Goal: Complete application form

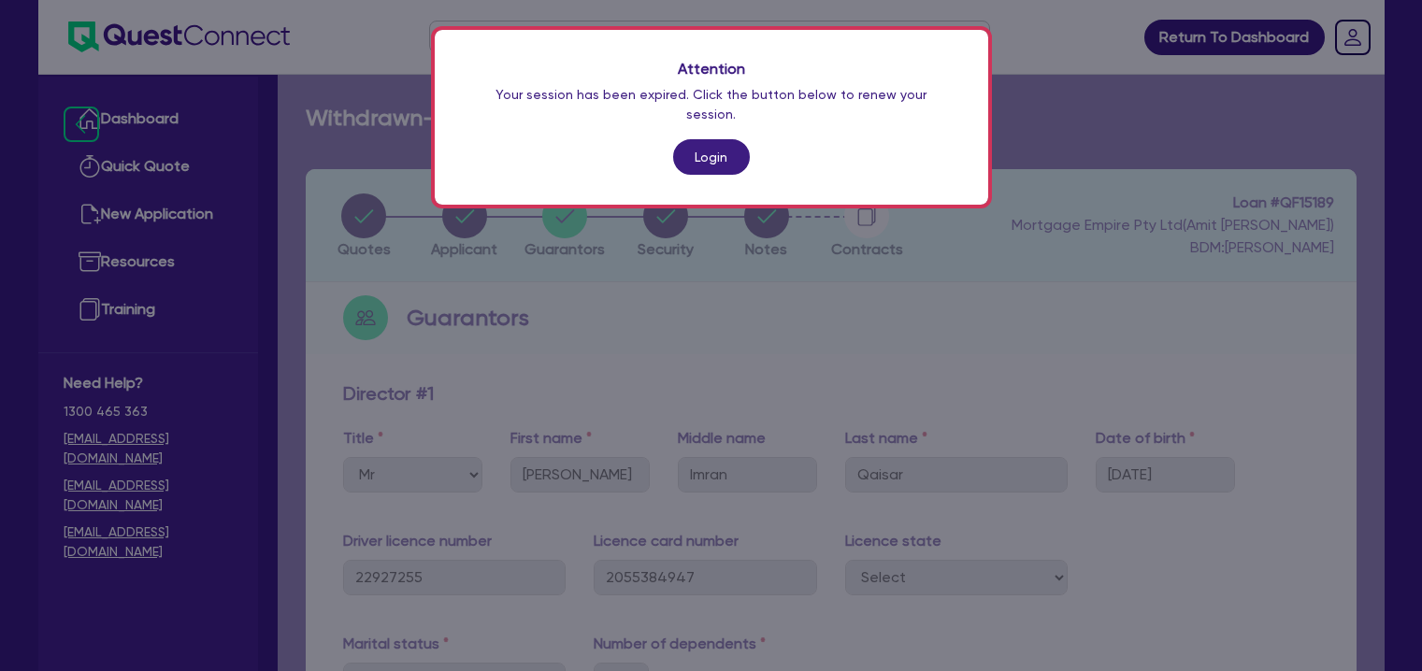
select select "MR"
select select "[GEOGRAPHIC_DATA]"
select select "MARRIED"
select select "CASH"
select select "PROPERTY"
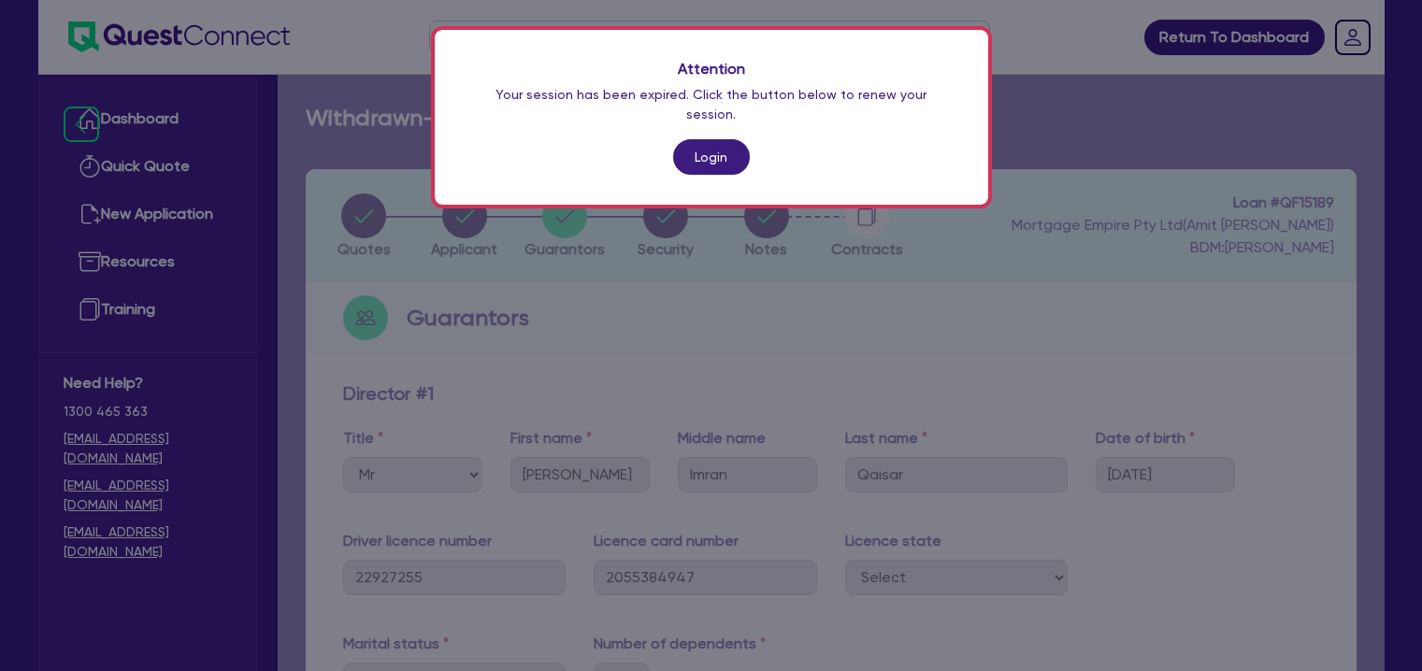
select select "HOUSEHOLD_PERSONAL"
select select "VEHICLE"
select select "INVESTMENT_PROPERTY_LOAN"
select select "CREDIT_CARD"
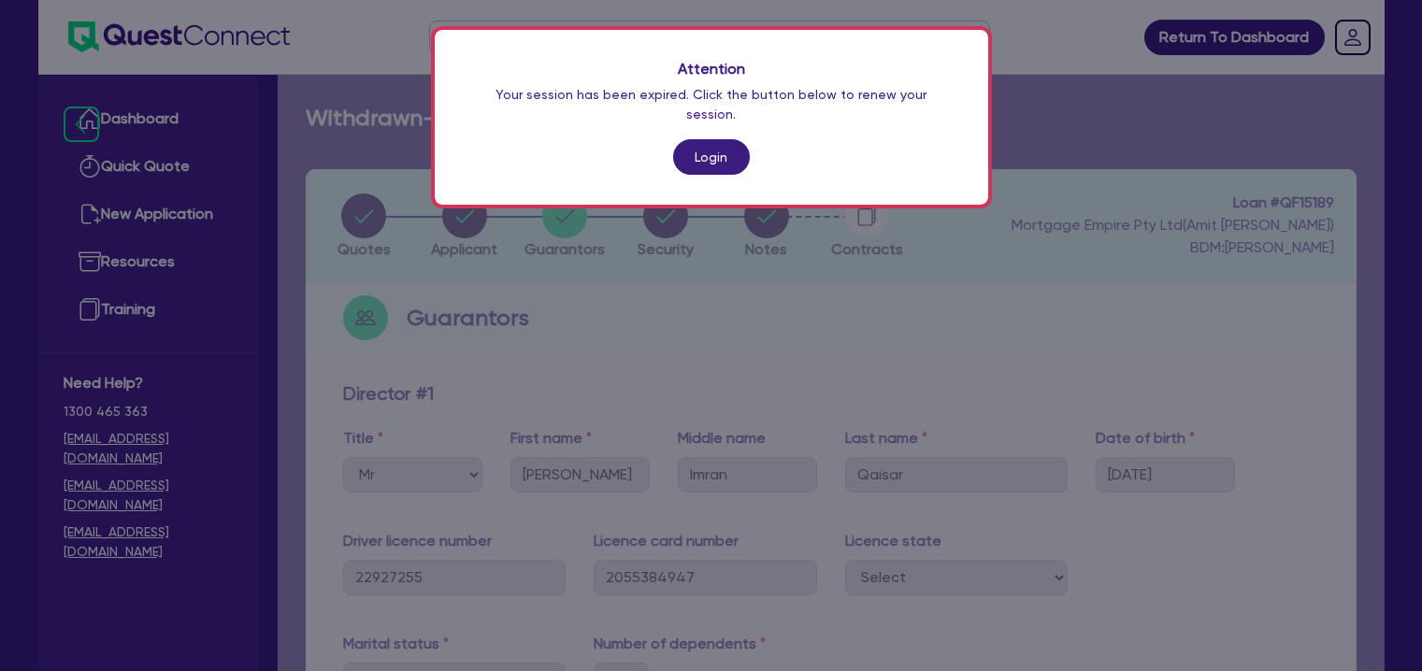
select select "CREDIT_CARD"
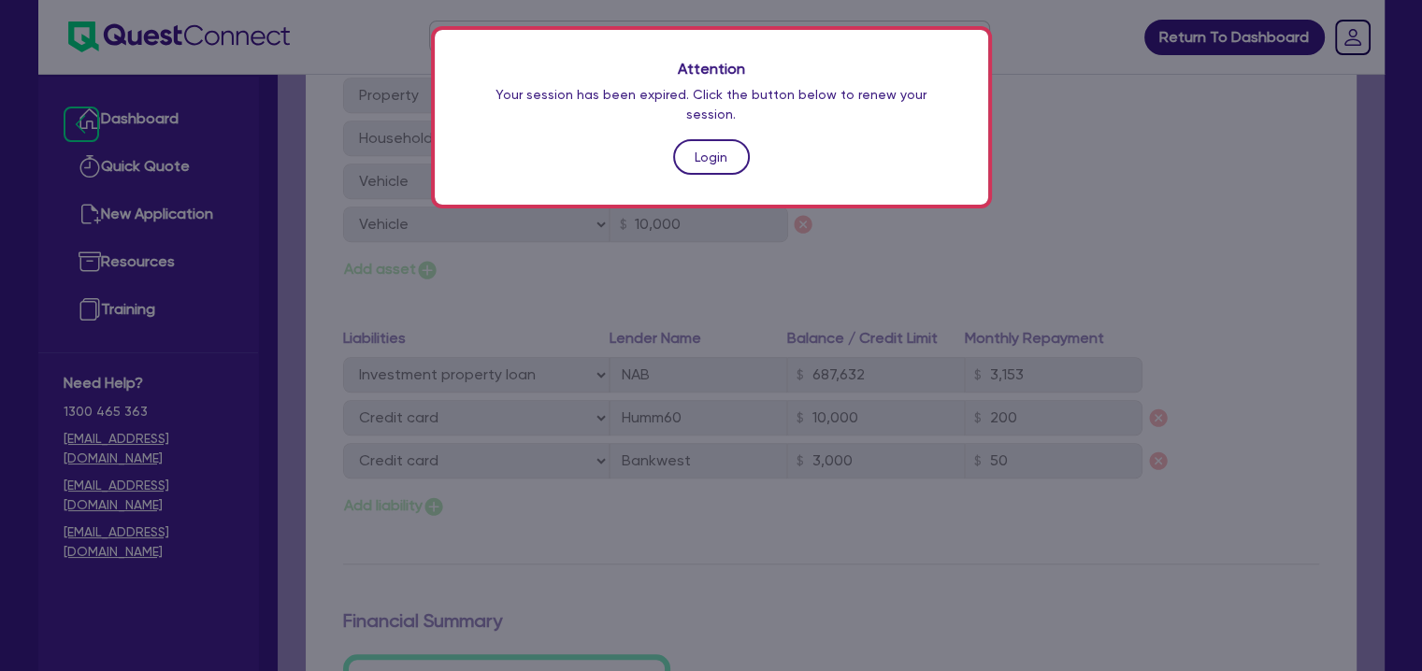
click at [725, 139] on link "Login" at bounding box center [711, 157] width 77 height 36
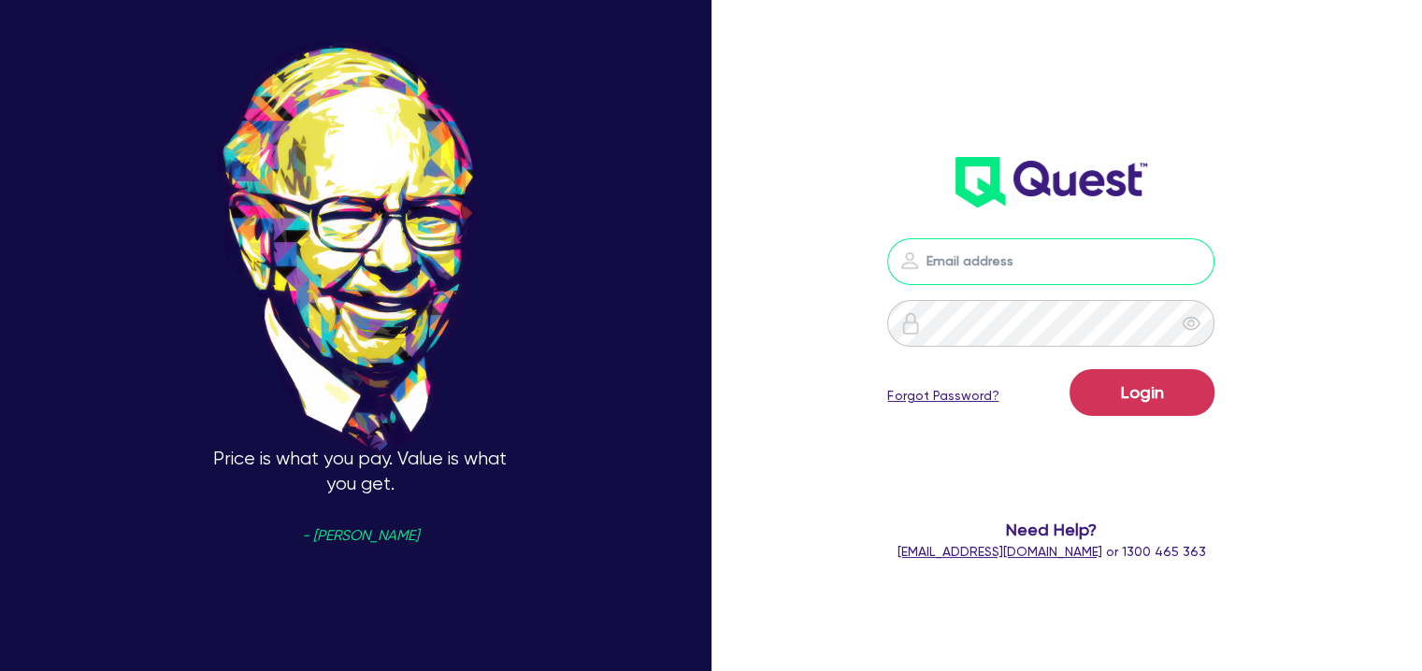
type input "[EMAIL_ADDRESS][DOMAIN_NAME]"
click at [1138, 397] on button "Login" at bounding box center [1142, 392] width 145 height 47
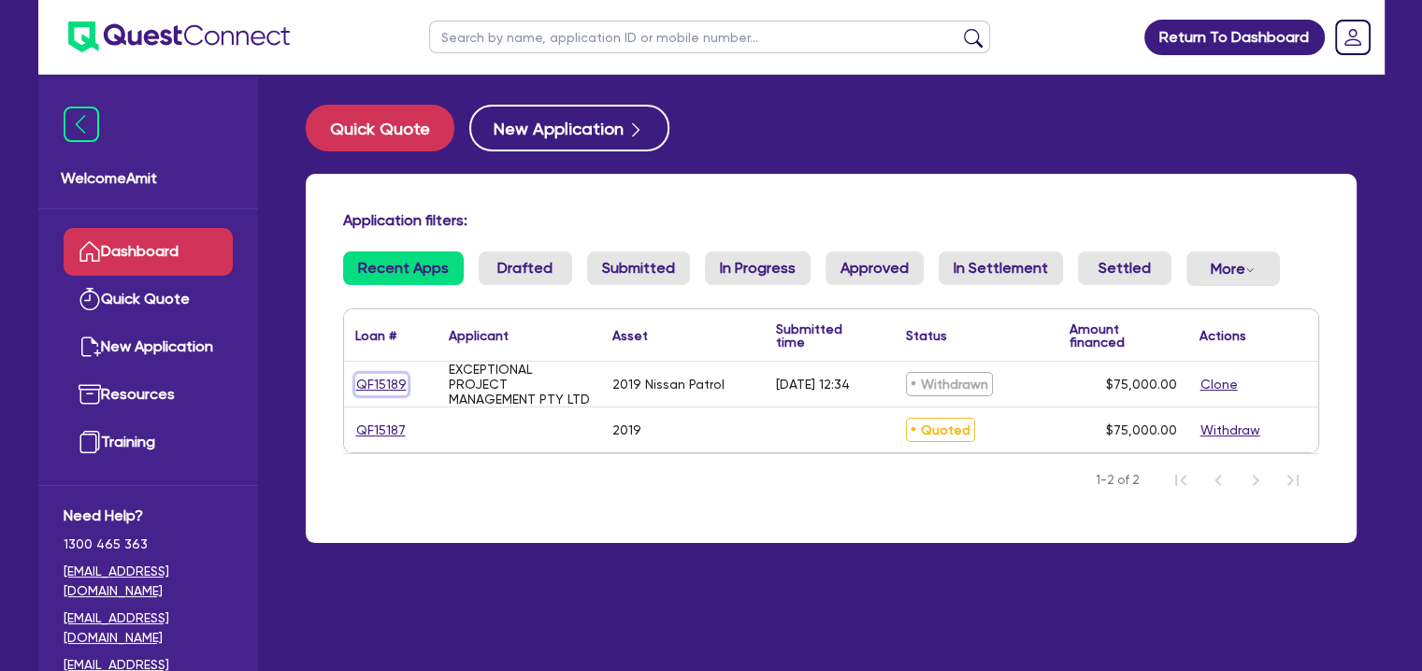
click at [373, 384] on link "QF15189" at bounding box center [381, 385] width 52 height 22
select select "CARS_AND_LIGHT_TRUCKS"
select select "PASSENGER_VEHICLES"
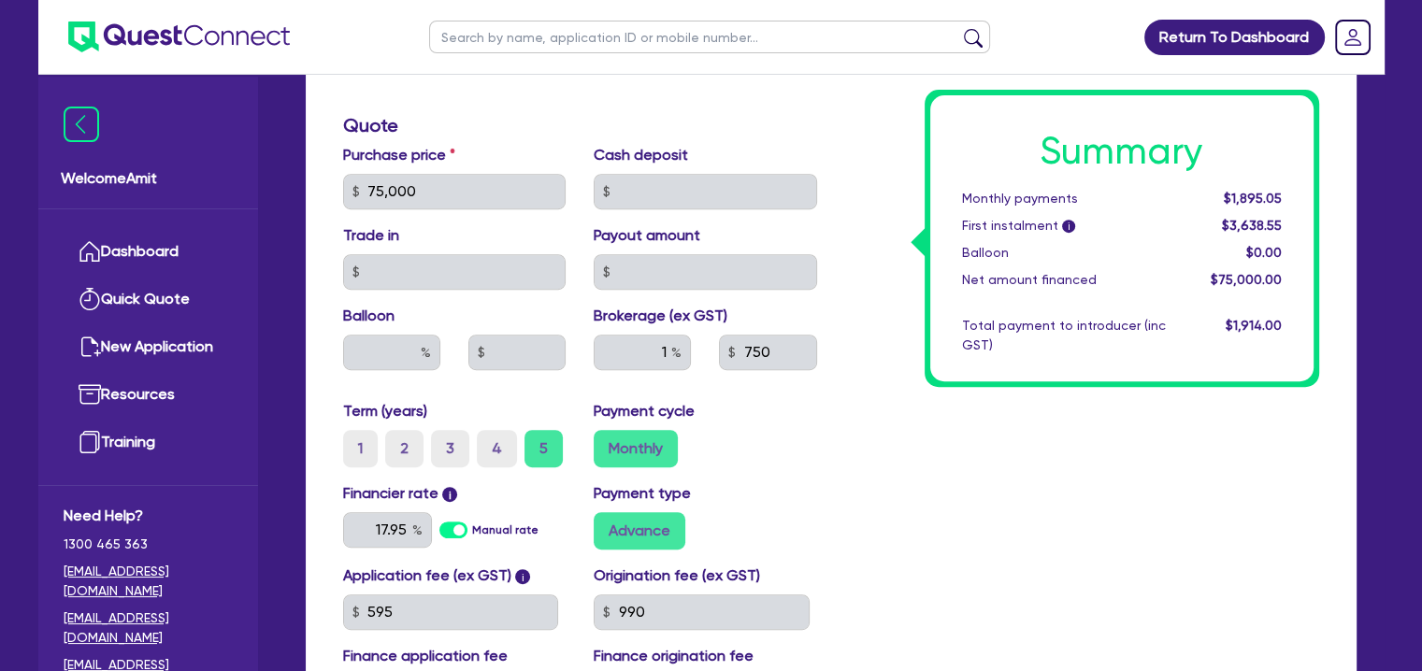
scroll to position [1013, 0]
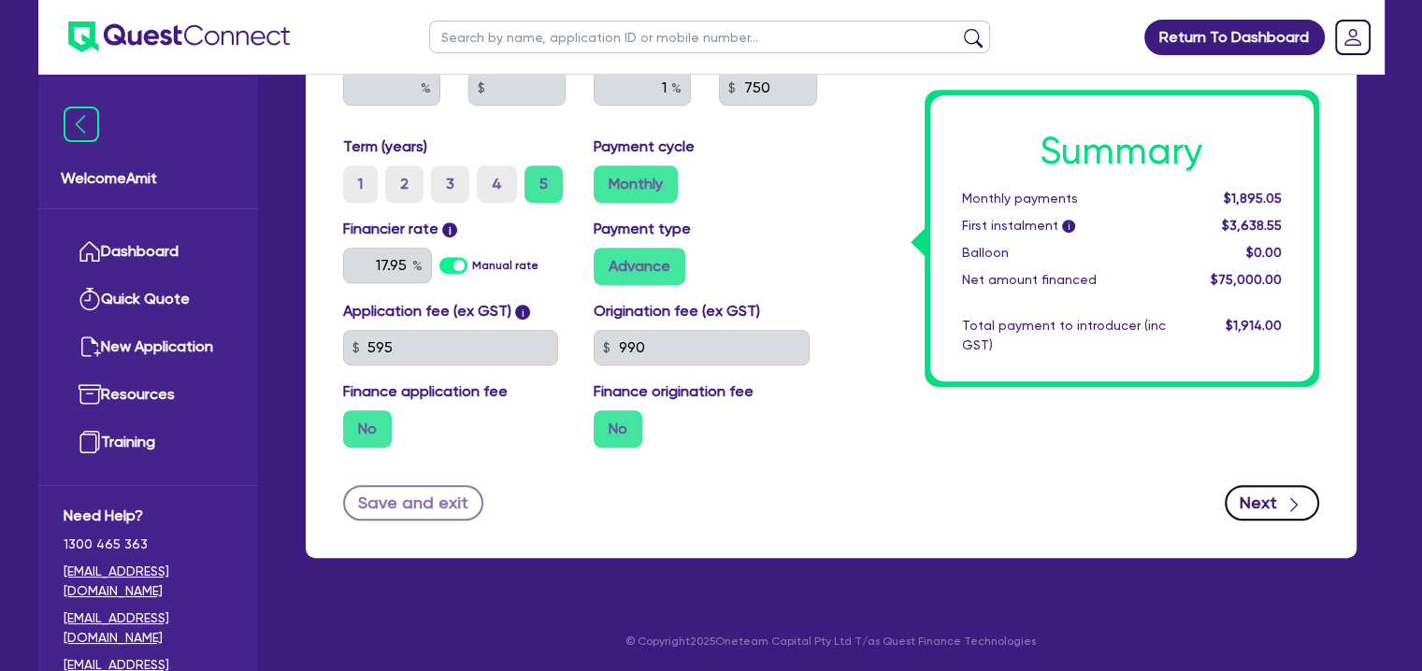
click at [1259, 501] on button "Next" at bounding box center [1272, 503] width 94 height 36
select select "COMPANY"
select select "PROFESSIONAL"
select select "COMPUTER_SYSTEM_DESIGNERS"
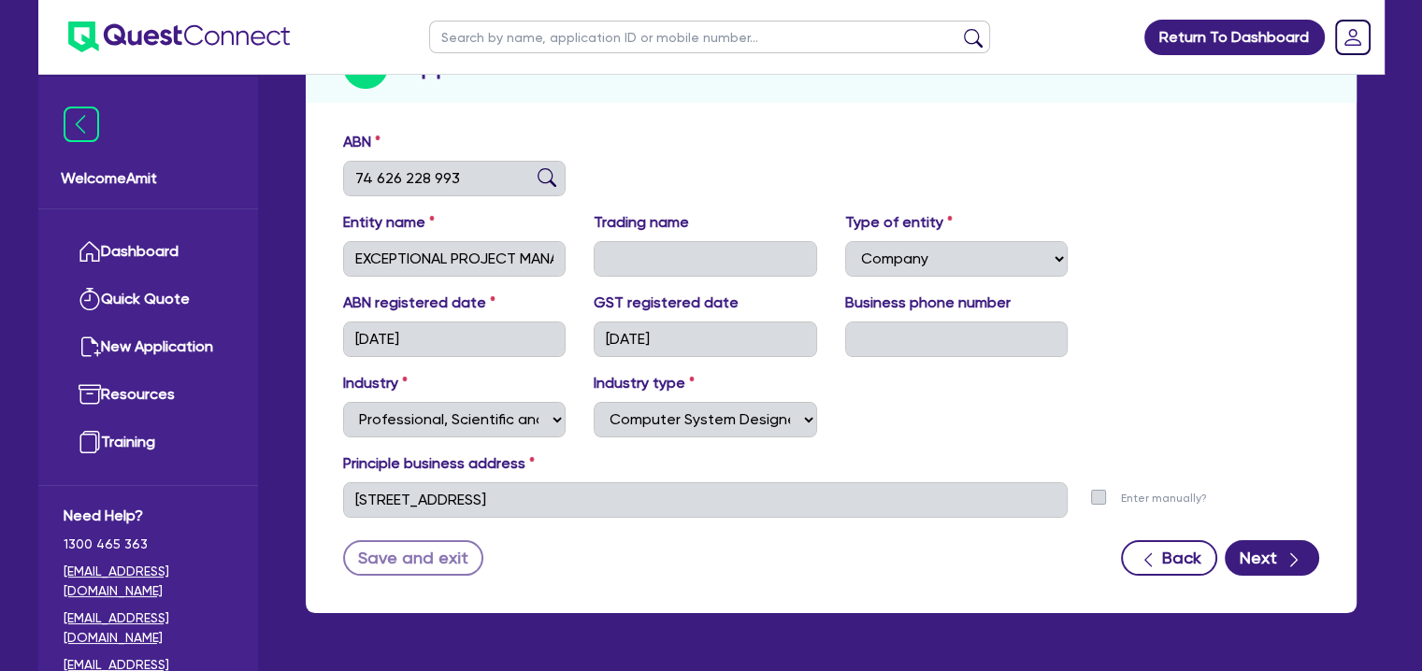
scroll to position [307, 0]
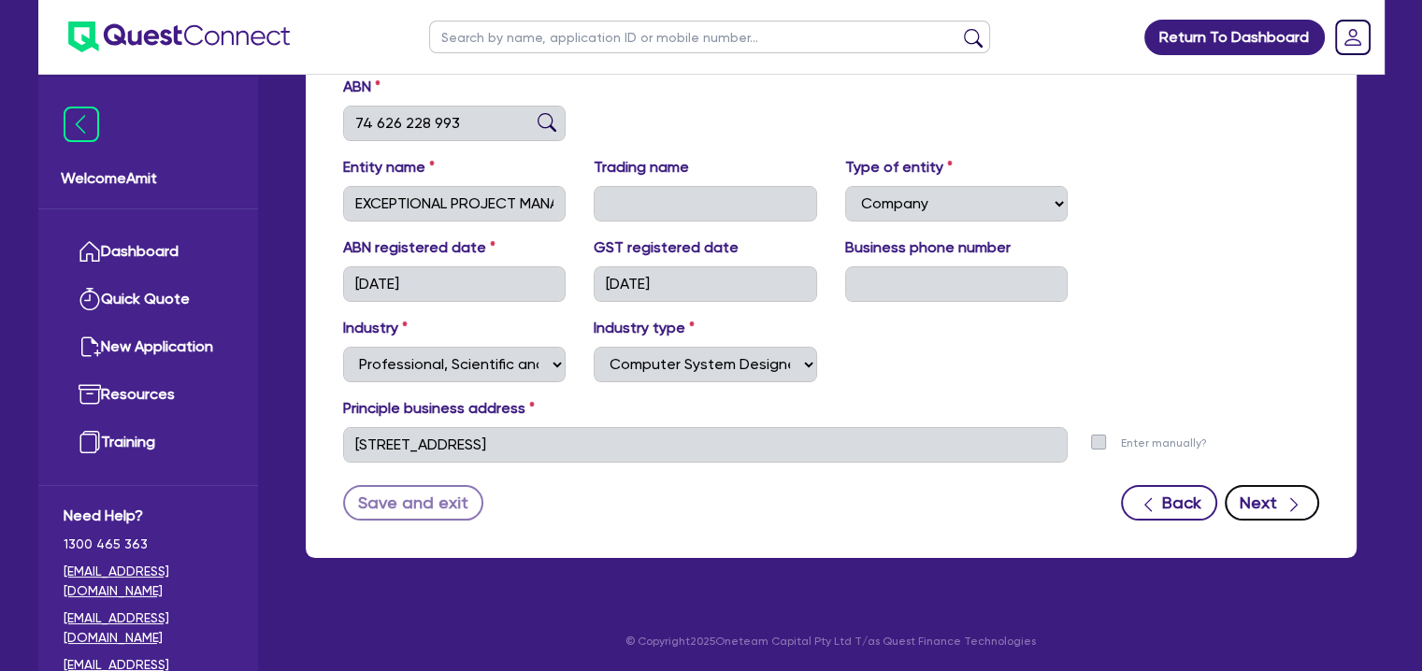
click at [1274, 496] on button "Next" at bounding box center [1272, 503] width 94 height 36
select select "MR"
select select "[GEOGRAPHIC_DATA]"
select select "MARRIED"
select select "CASH"
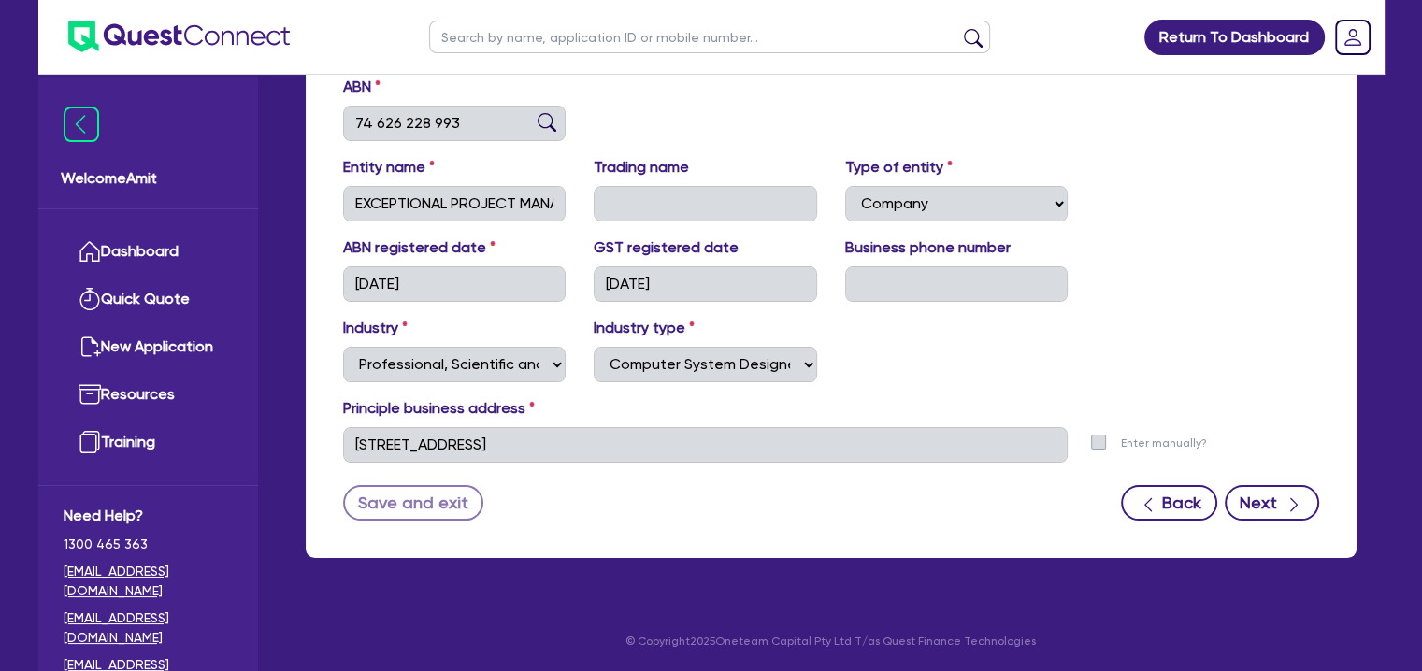
select select "PROPERTY"
select select "HOUSEHOLD_PERSONAL"
select select "VEHICLE"
select select "INVESTMENT_PROPERTY_LOAN"
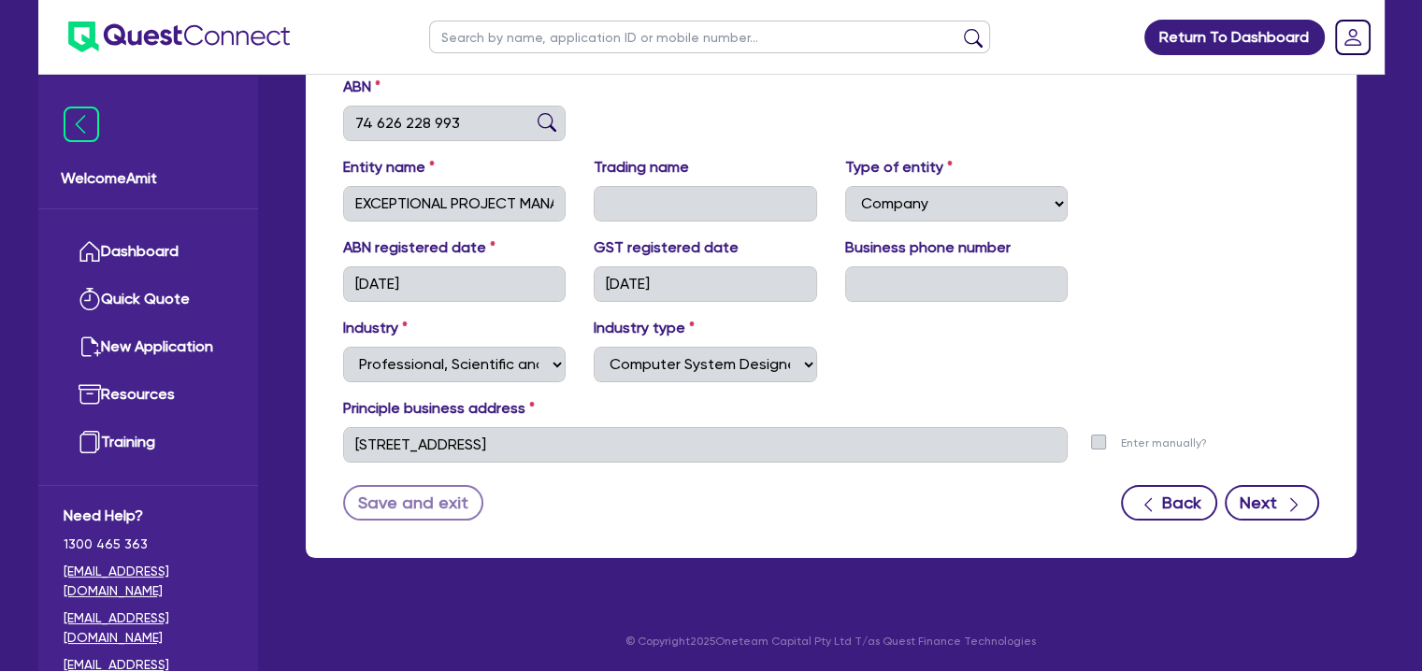
select select "CREDIT_CARD"
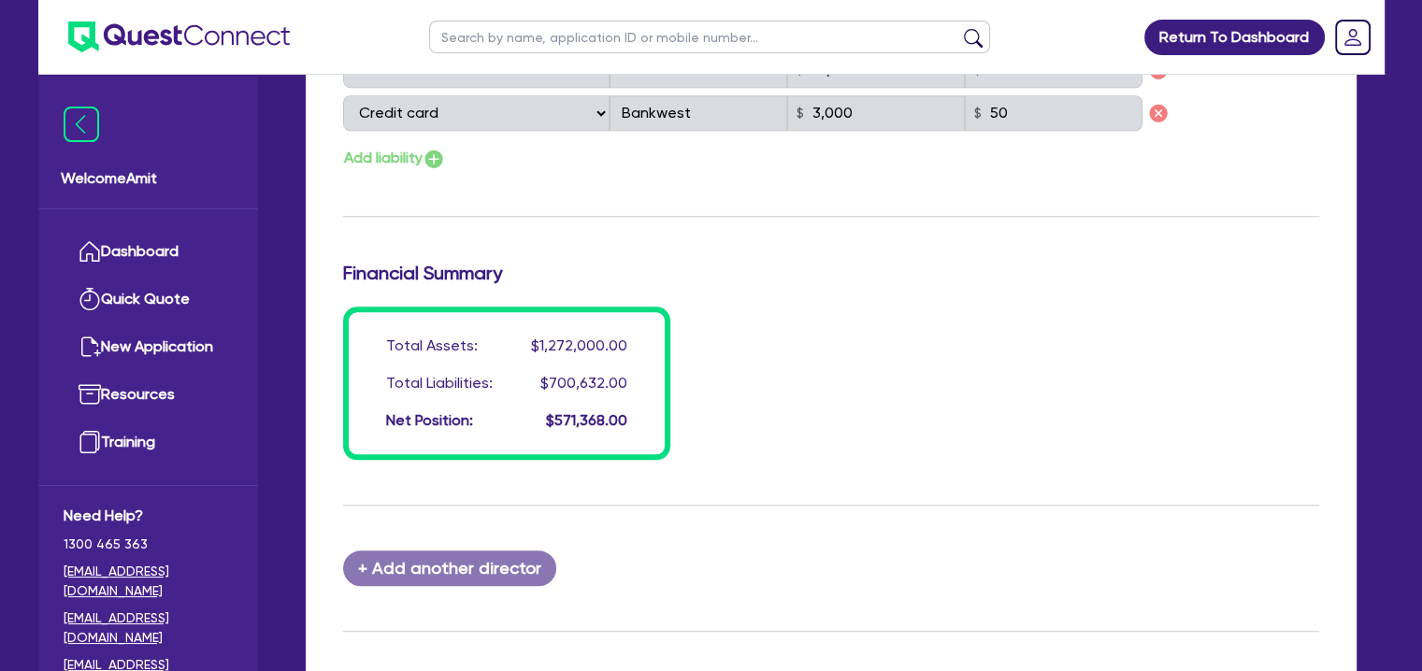
scroll to position [1683, 0]
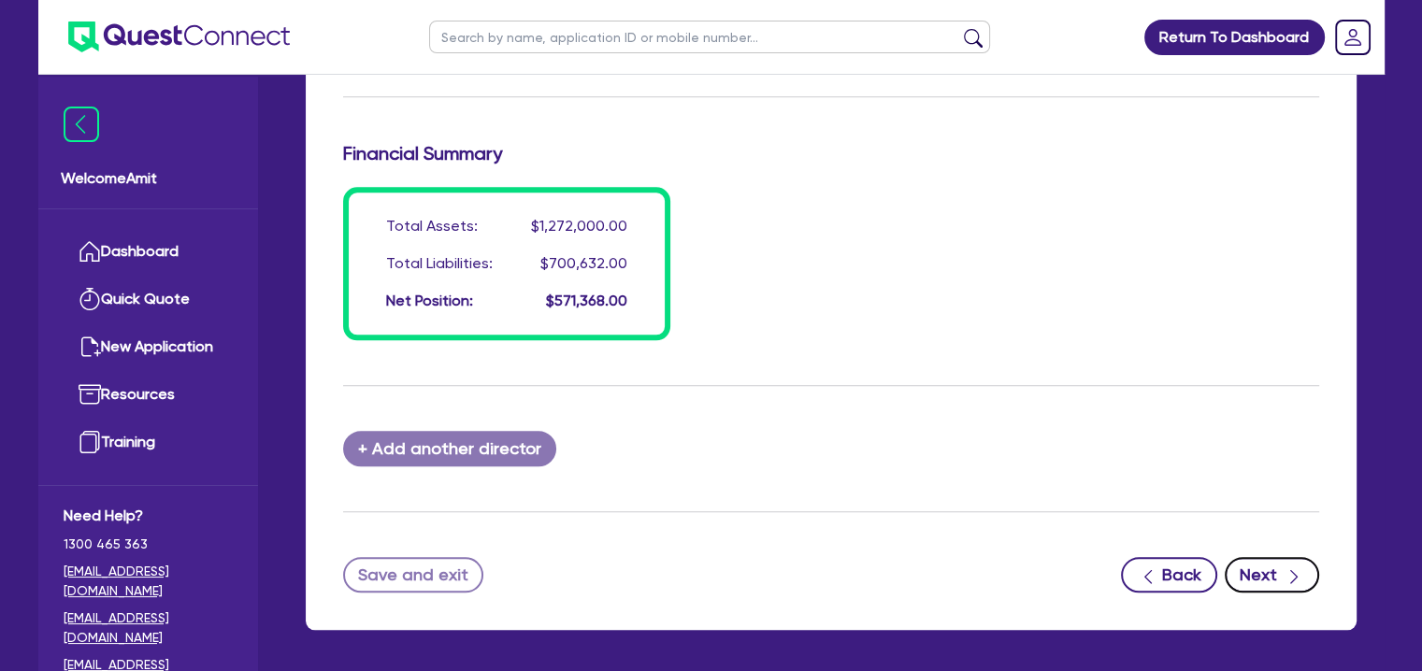
click at [1252, 567] on button "Next" at bounding box center [1272, 575] width 94 height 36
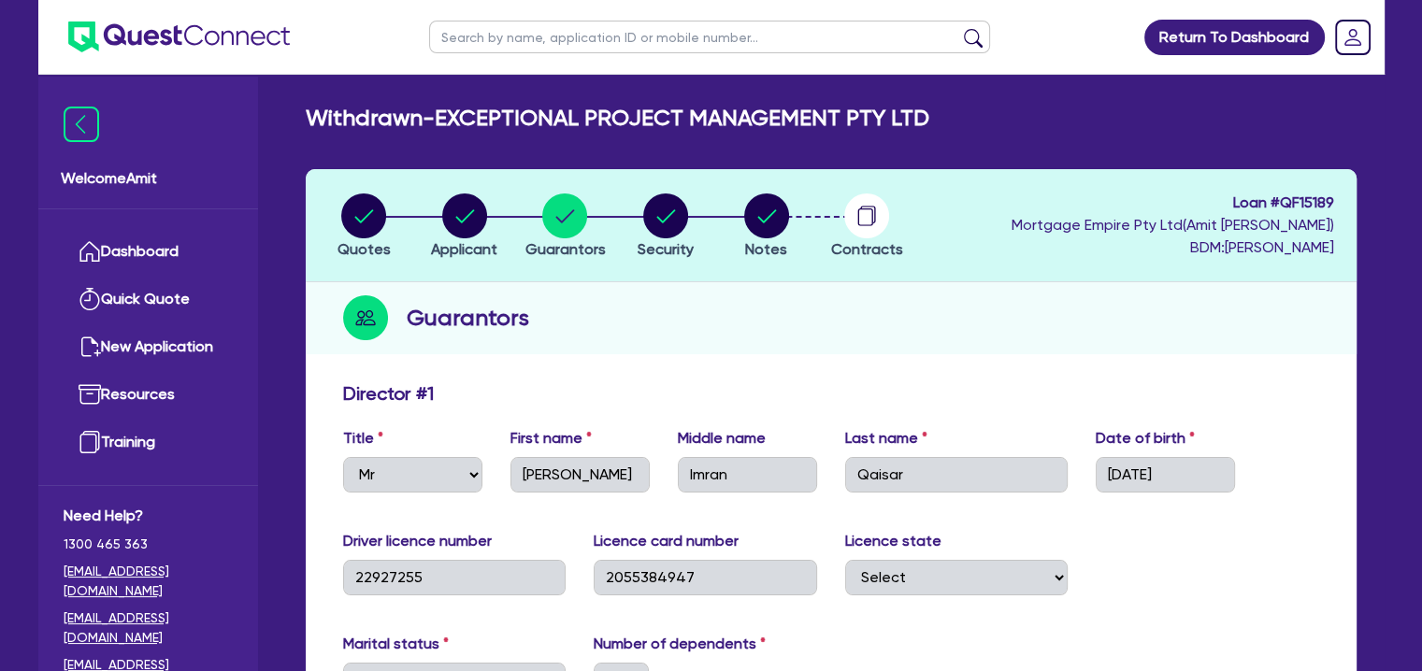
select select "CARS_AND_LIGHT_TRUCKS"
select select "PASSENGER_VEHICLES"
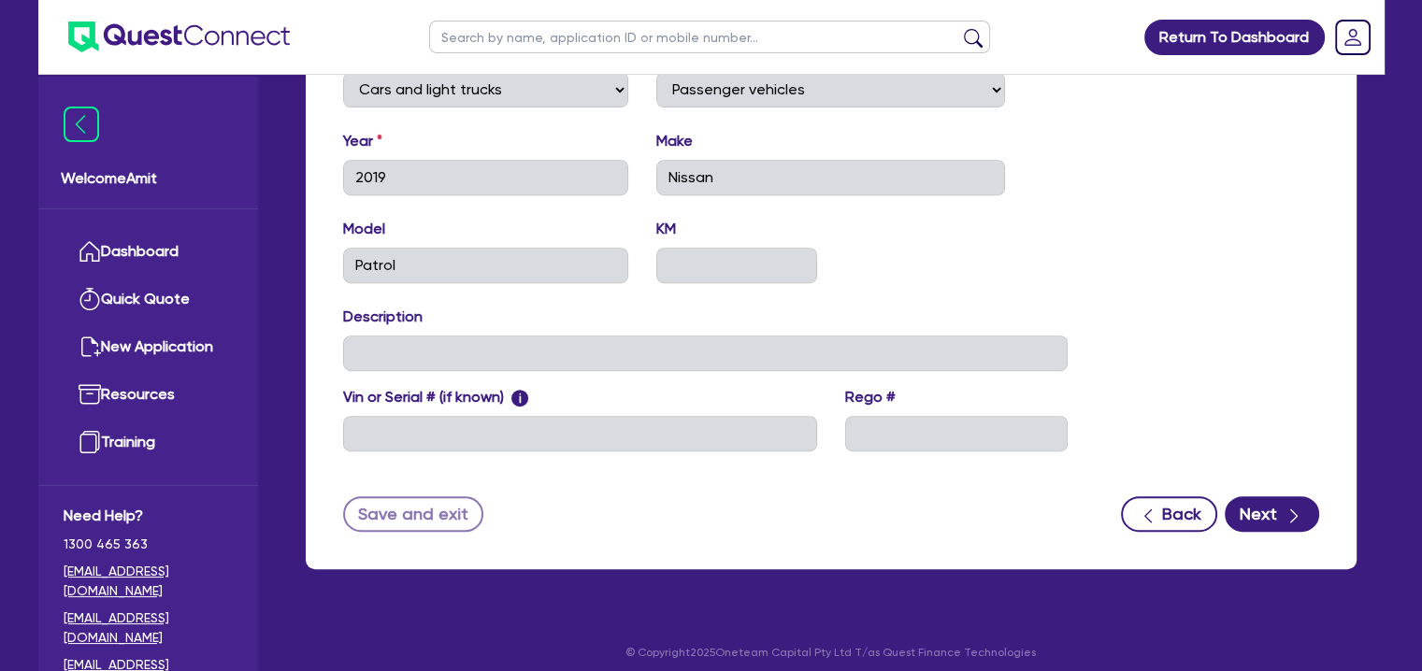
scroll to position [753, 0]
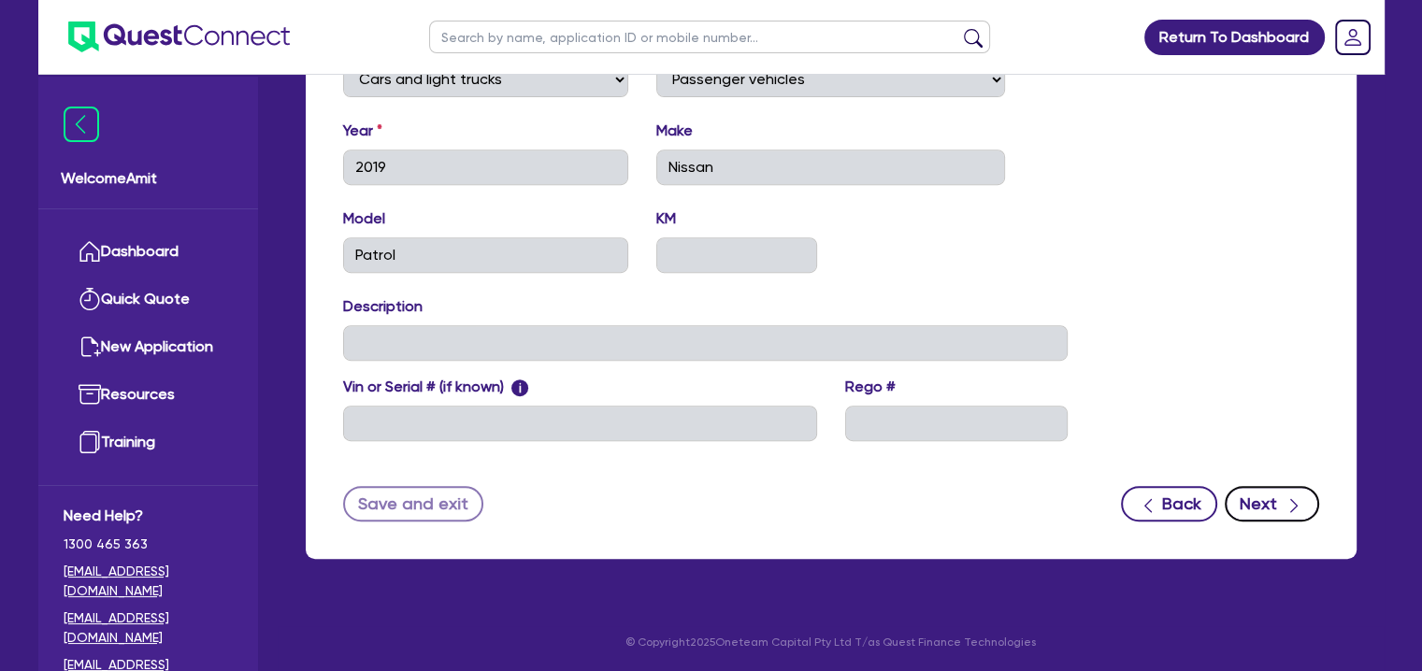
click at [1279, 501] on button "Next" at bounding box center [1272, 504] width 94 height 36
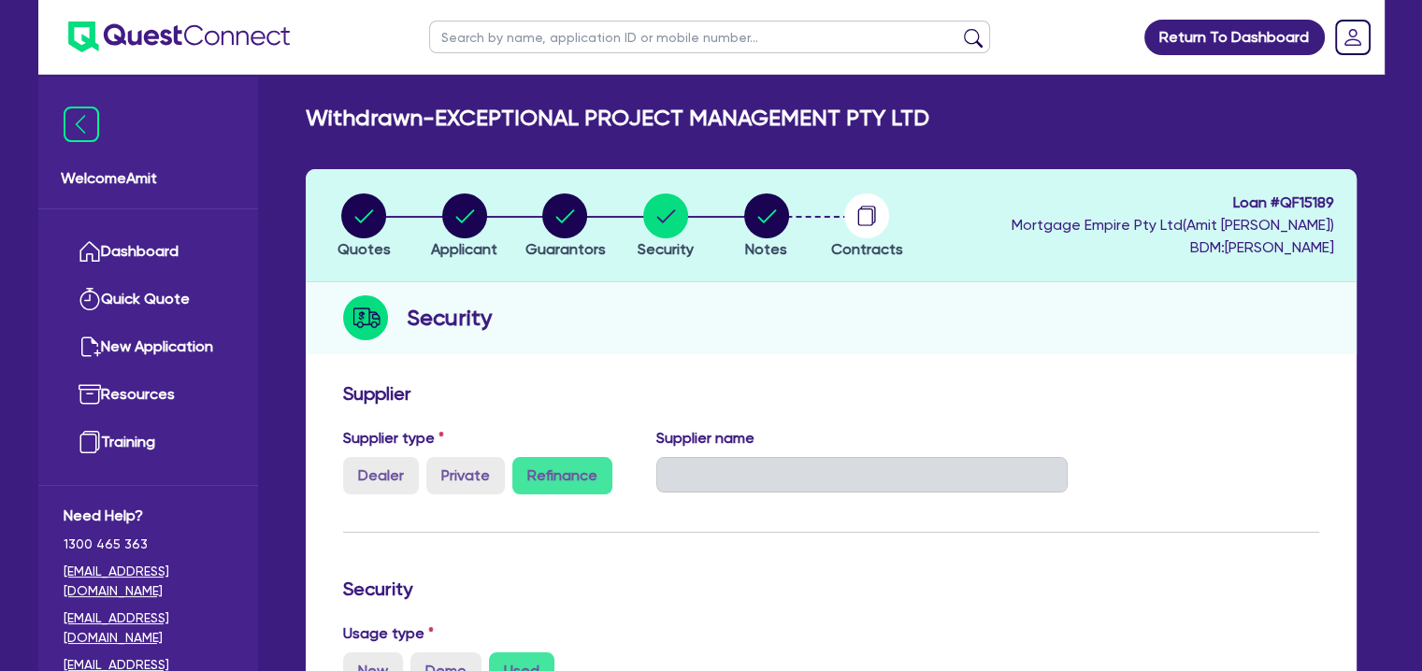
select select "Quest Finance - Own Book"
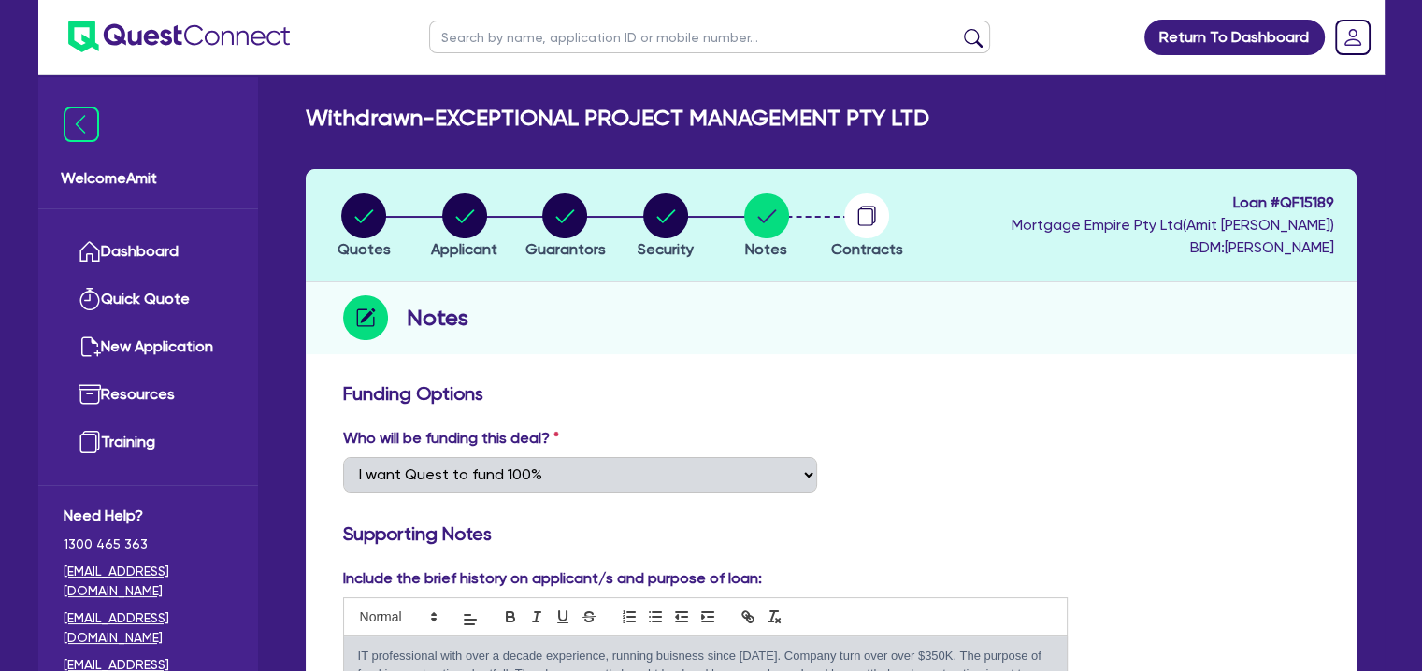
scroll to position [374, 0]
